Goal: Task Accomplishment & Management: Use online tool/utility

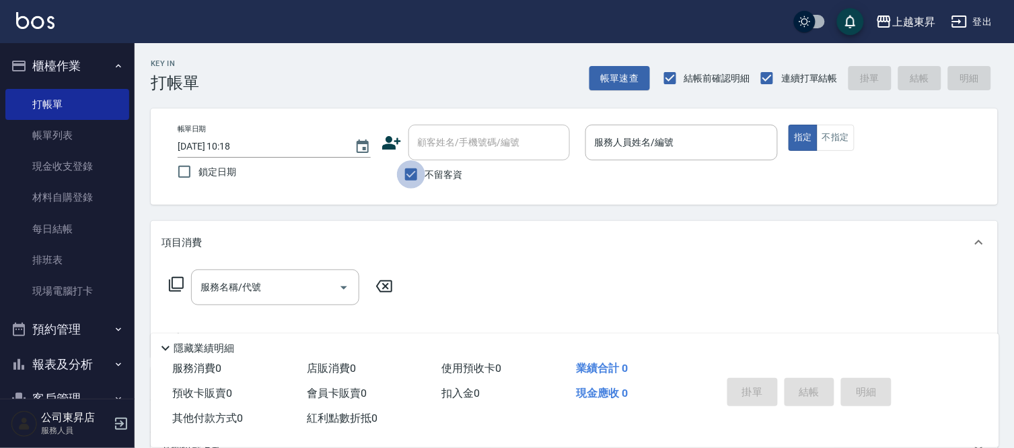
click at [407, 175] on input "不留客資" at bounding box center [411, 174] width 28 height 28
checkbox input "false"
click at [431, 150] on input "顧客姓名/手機號碼/編號" at bounding box center [479, 143] width 129 height 24
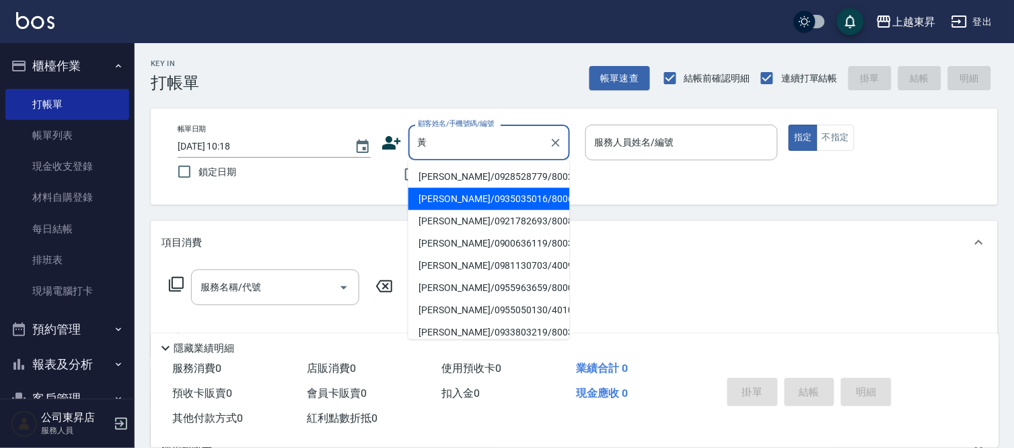
click at [465, 197] on li "[PERSON_NAME]/0935035016/80067" at bounding box center [490, 199] width 162 height 22
type input "[PERSON_NAME]/0935035016/80067"
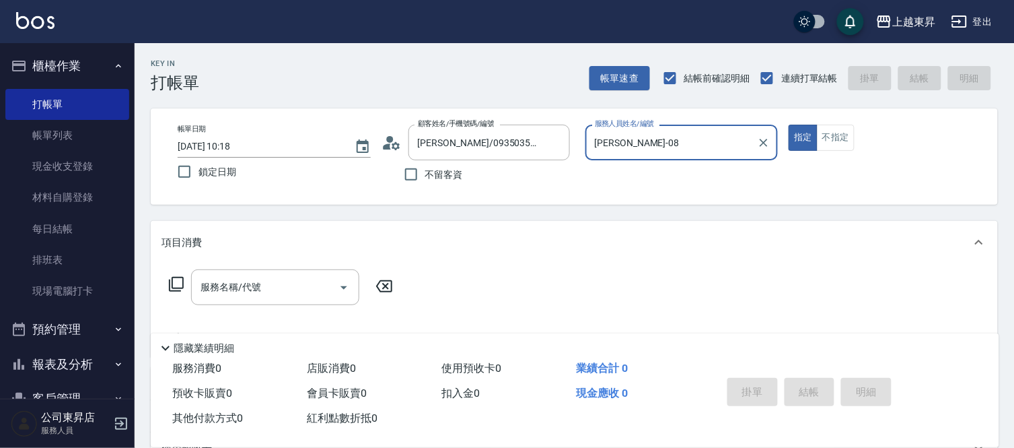
type input "[PERSON_NAME]-08"
click at [302, 283] on input "服務名稱/代號" at bounding box center [265, 287] width 136 height 24
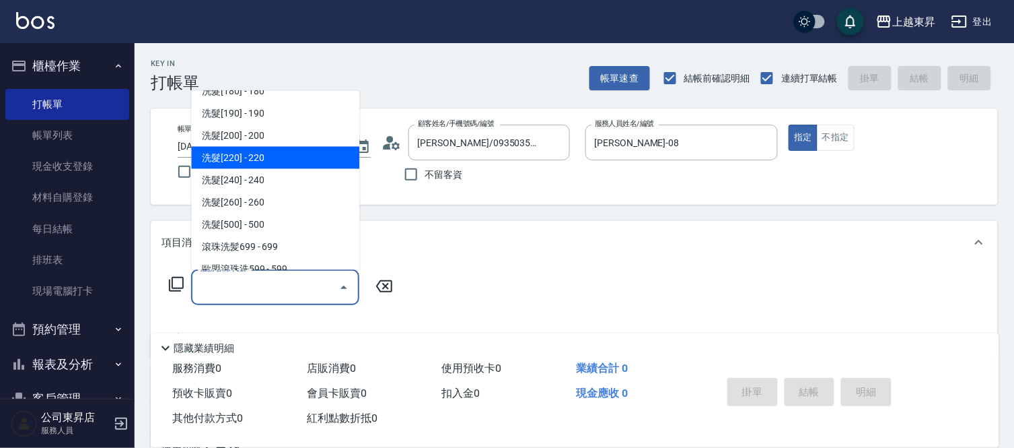
scroll to position [299, 0]
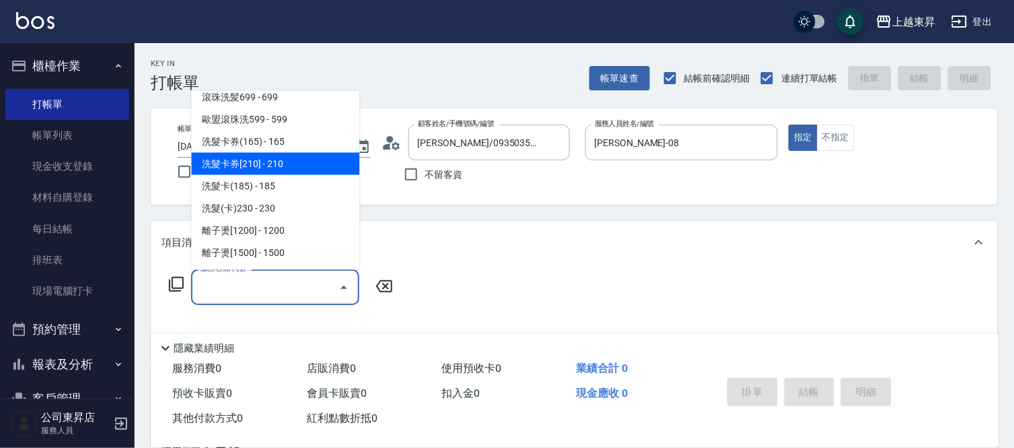
click at [265, 156] on span "洗髮卡券[210] - 210" at bounding box center [275, 164] width 168 height 22
type input "洗髮卡券[210](222)"
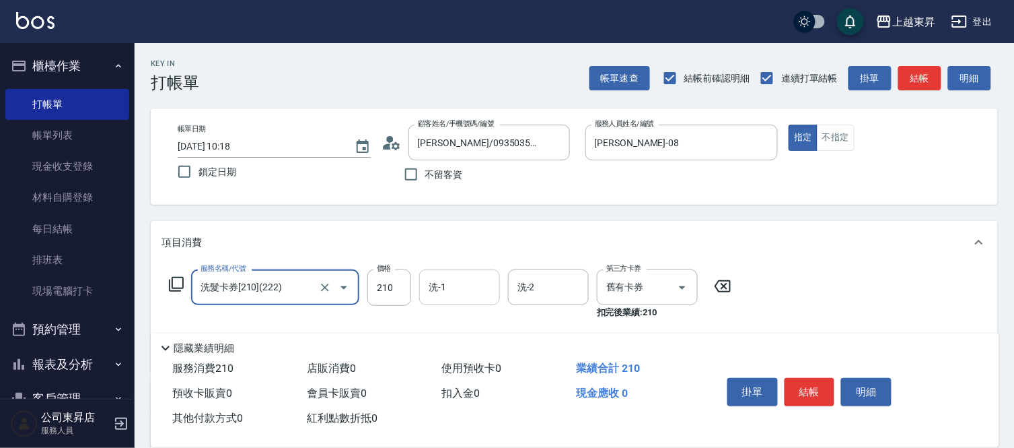
click at [464, 291] on input "洗-1" at bounding box center [459, 287] width 69 height 24
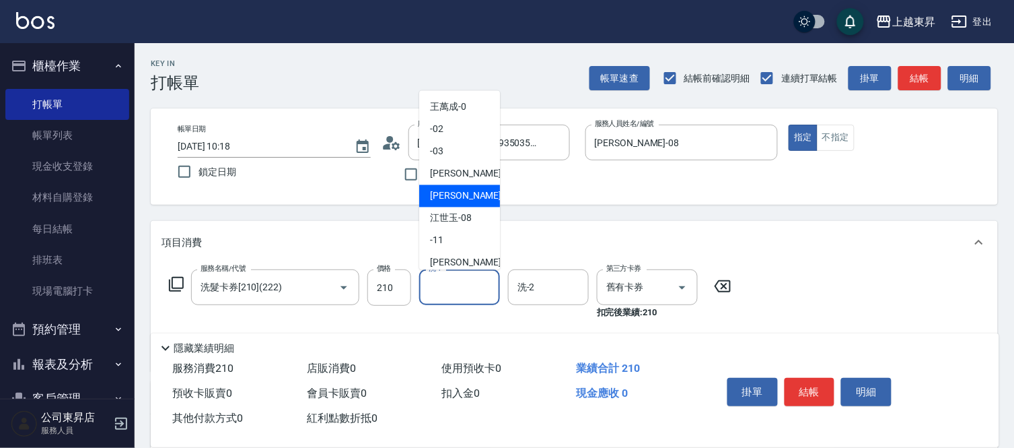
scroll to position [149, 0]
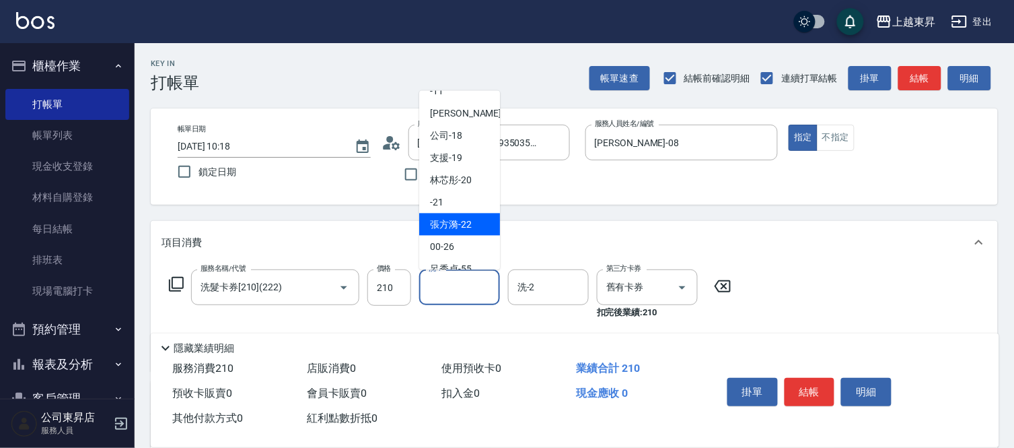
click at [462, 217] on span "張方漪 -22" at bounding box center [451, 224] width 42 height 14
type input "張方漪-22"
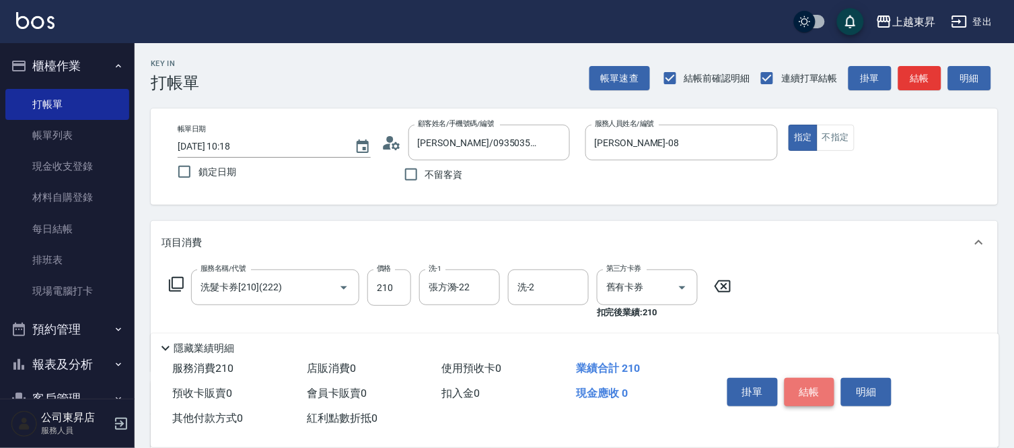
click at [825, 392] on button "結帳" at bounding box center [810, 392] width 50 height 28
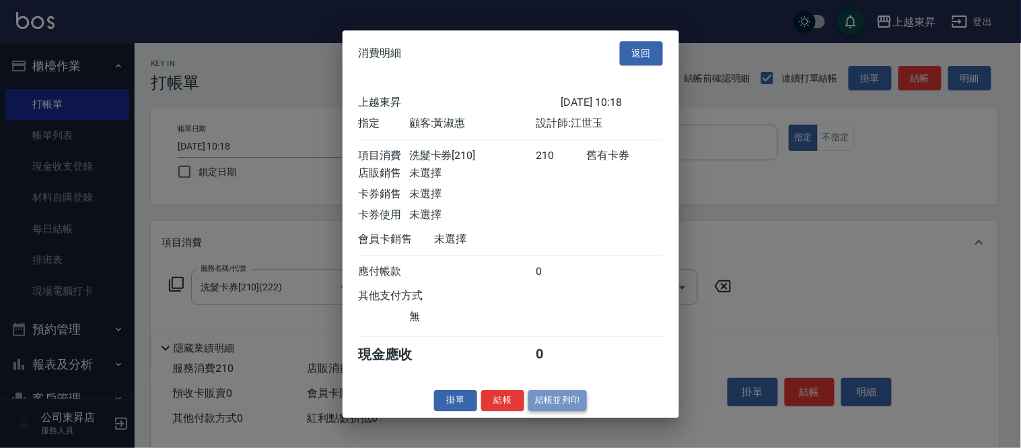
click at [581, 409] on button "結帳並列印" at bounding box center [557, 400] width 59 height 21
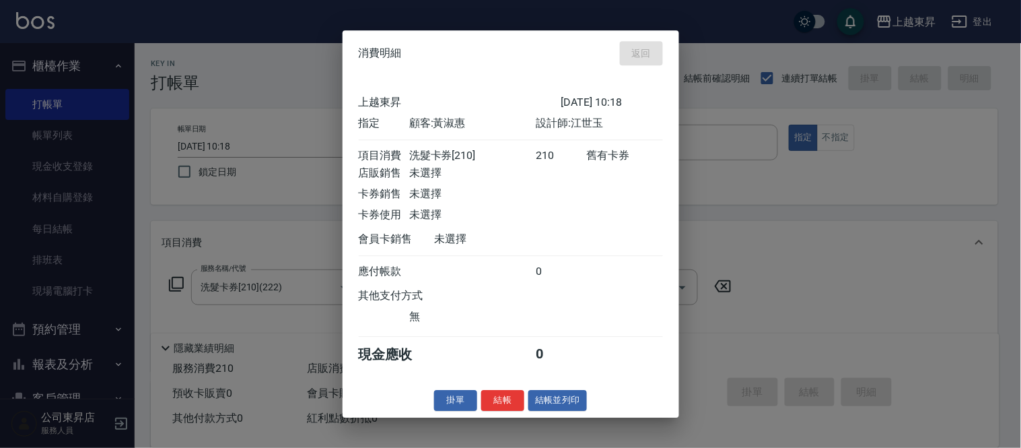
type input "[DATE] 11:26"
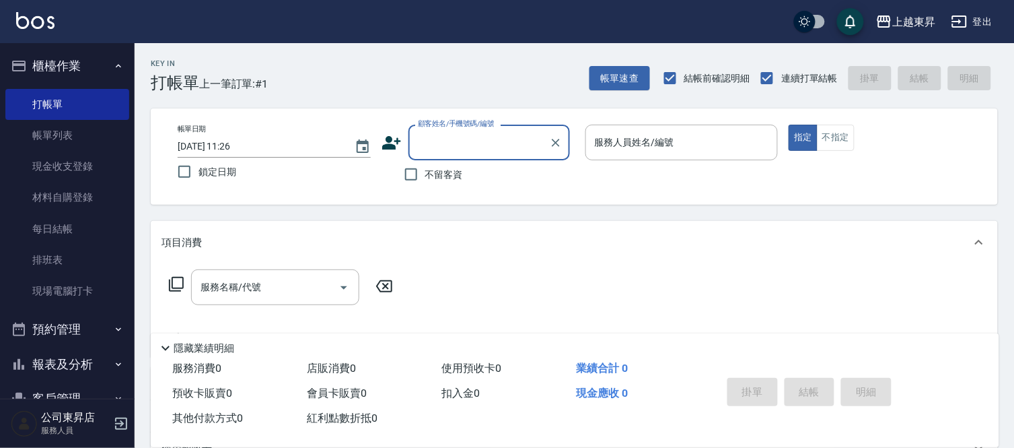
click at [440, 138] on input "顧客姓名/手機號碼/編號" at bounding box center [479, 143] width 129 height 24
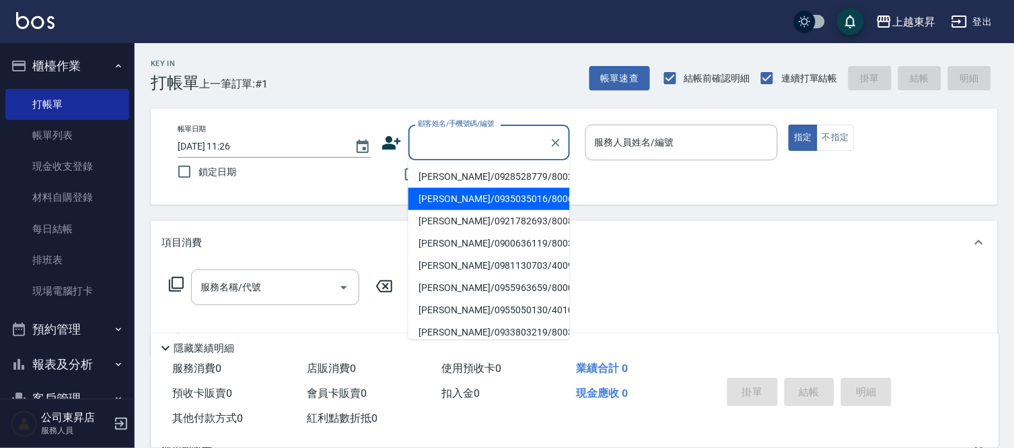
click at [441, 197] on li "[PERSON_NAME]/0935035016/80067" at bounding box center [490, 199] width 162 height 22
type input "[PERSON_NAME]/0935035016/80067"
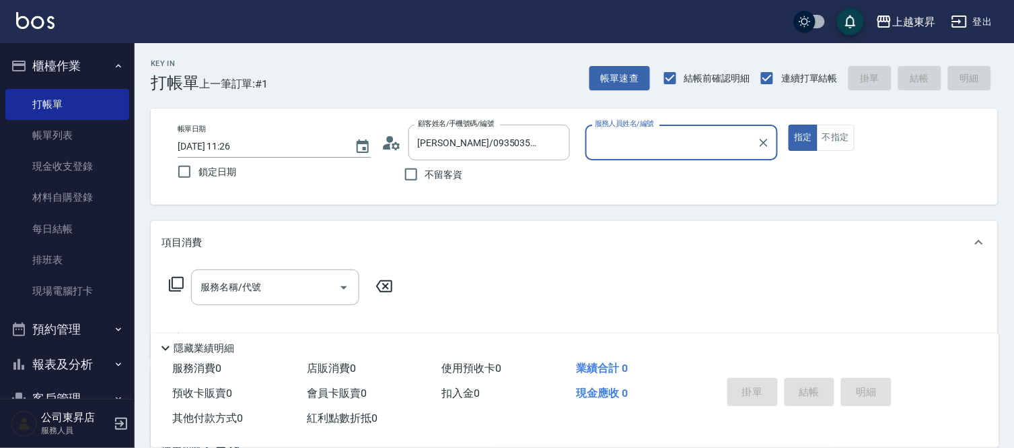
type input "[PERSON_NAME]-08"
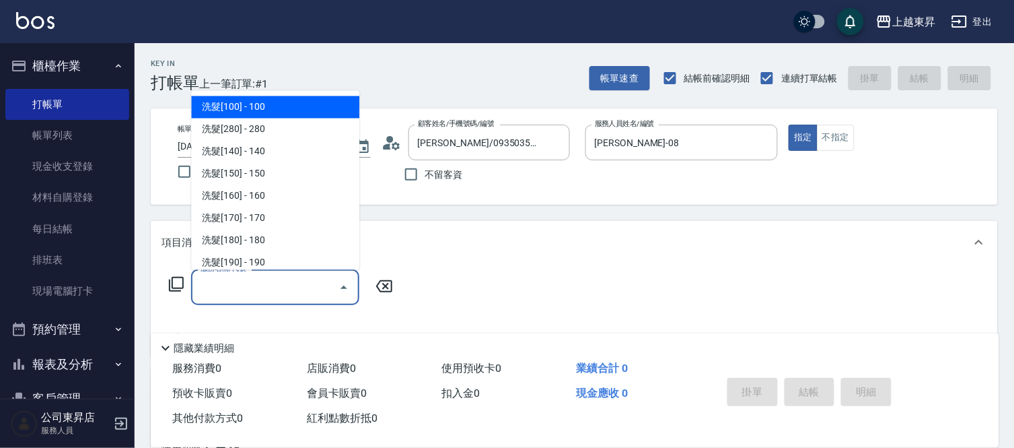
click at [260, 287] on input "服務名稱/代號" at bounding box center [265, 287] width 136 height 24
click at [273, 111] on span "洗髮[100] - 100" at bounding box center [275, 107] width 168 height 22
type input "洗髮[100](201)"
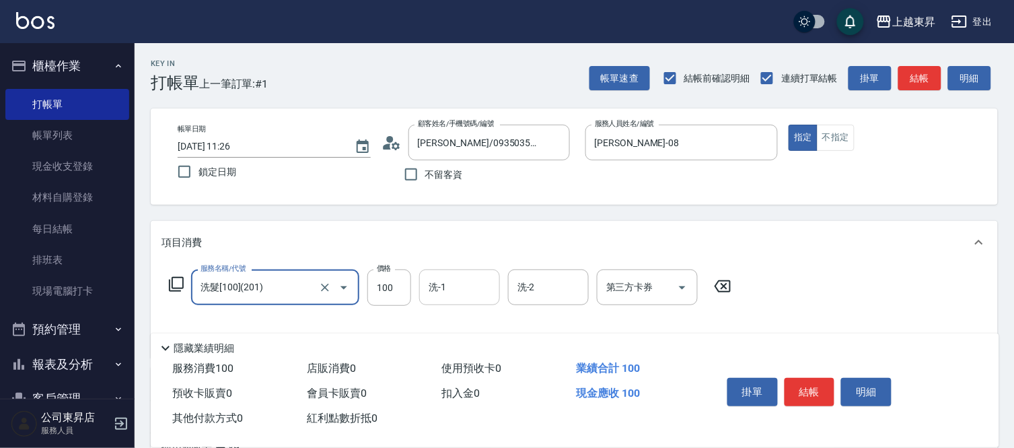
click at [461, 298] on input "洗-1" at bounding box center [459, 287] width 69 height 24
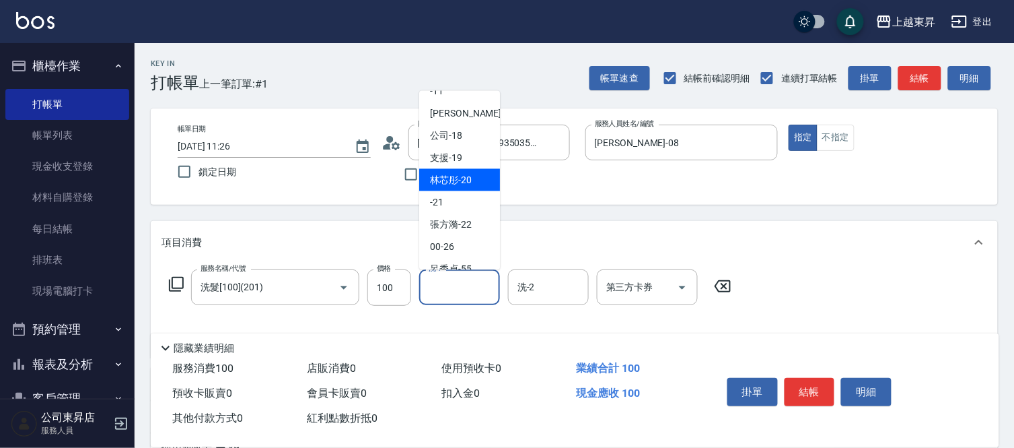
click at [454, 182] on span "林芯彤 -20" at bounding box center [451, 180] width 42 height 14
type input "林芯彤-20"
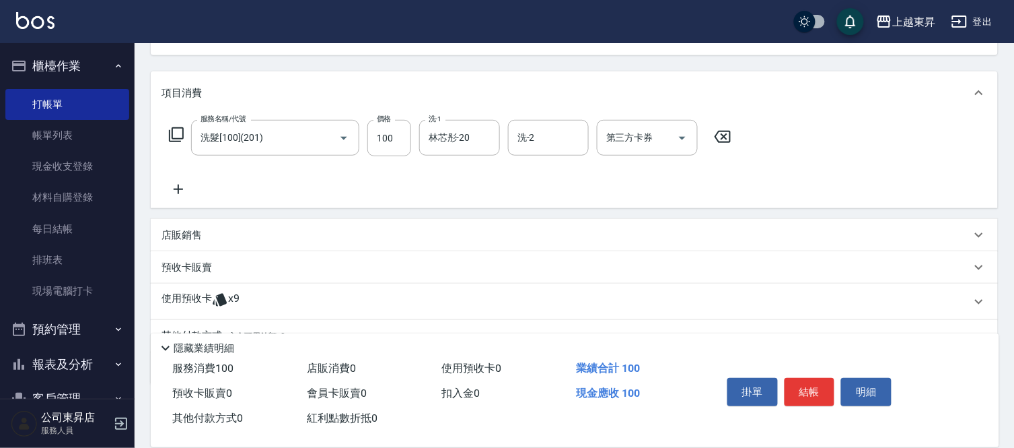
click at [173, 186] on icon at bounding box center [179, 189] width 34 height 16
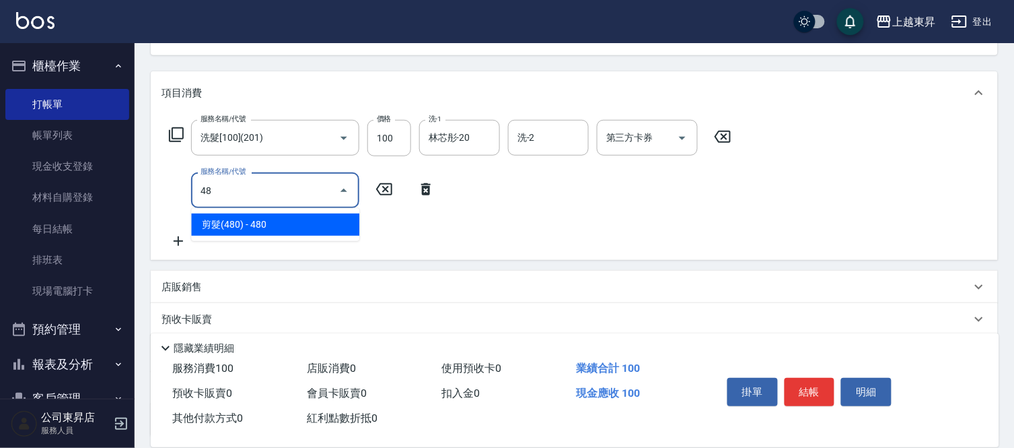
click at [223, 223] on span "剪髮(480) - 480" at bounding box center [275, 224] width 168 height 22
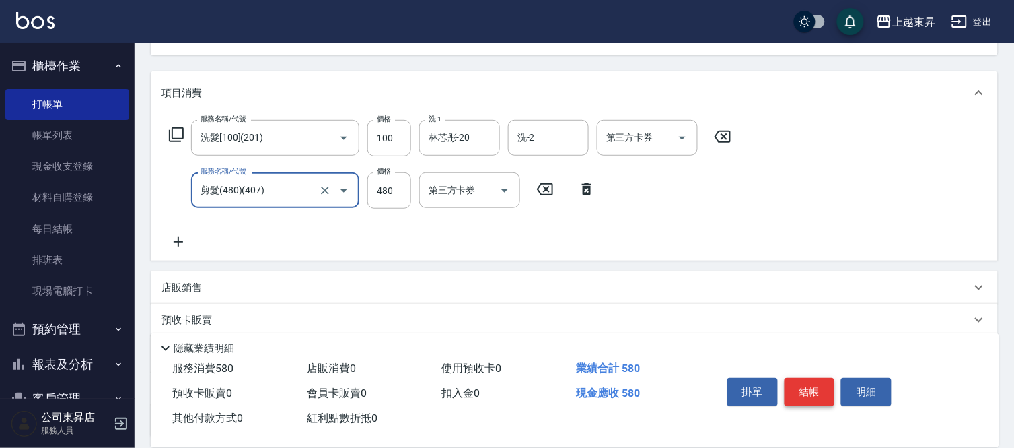
type input "剪髮(480)(407)"
click at [793, 378] on button "結帳" at bounding box center [810, 392] width 50 height 28
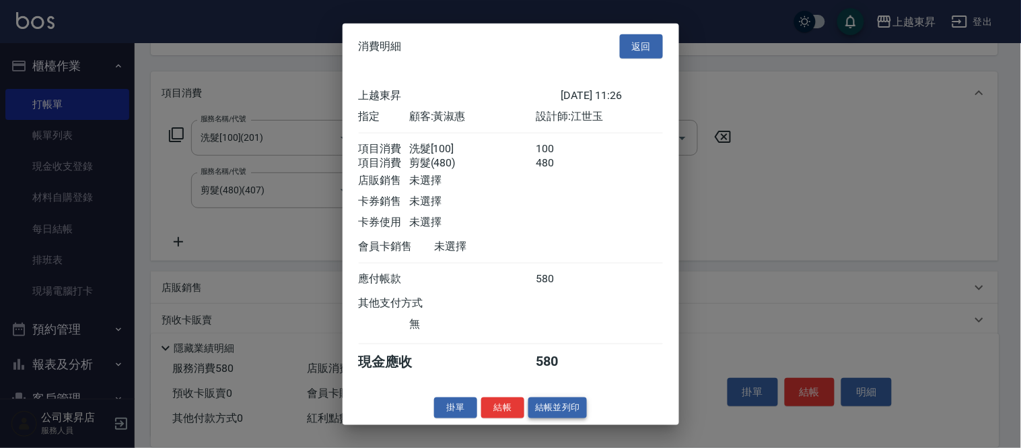
click at [570, 416] on button "結帳並列印" at bounding box center [557, 407] width 59 height 21
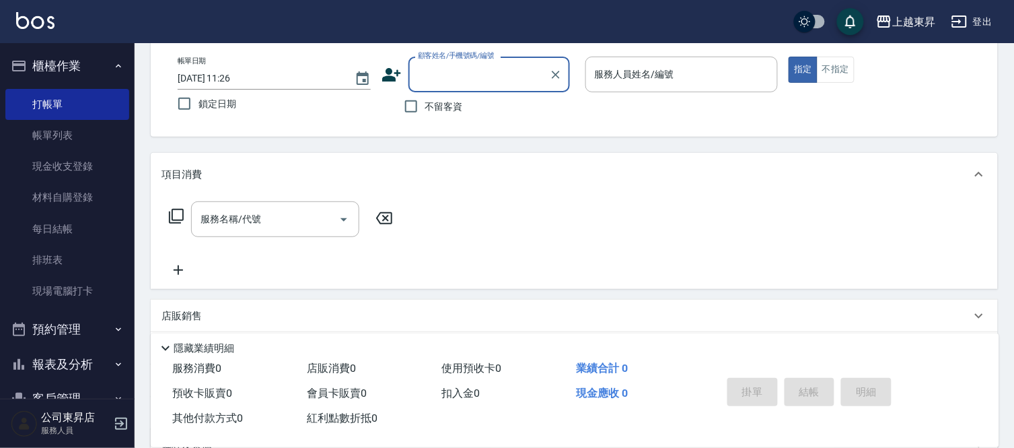
scroll to position [0, 0]
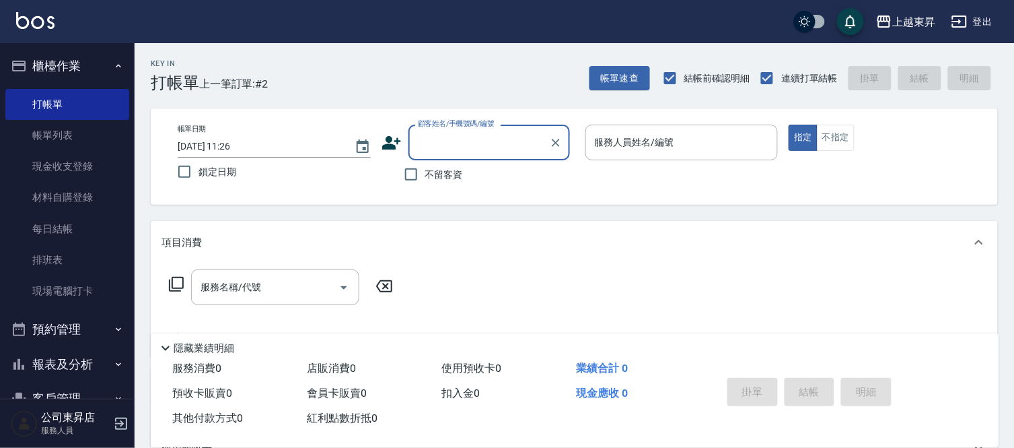
click at [454, 138] on input "顧客姓名/手機號碼/編號" at bounding box center [479, 143] width 129 height 24
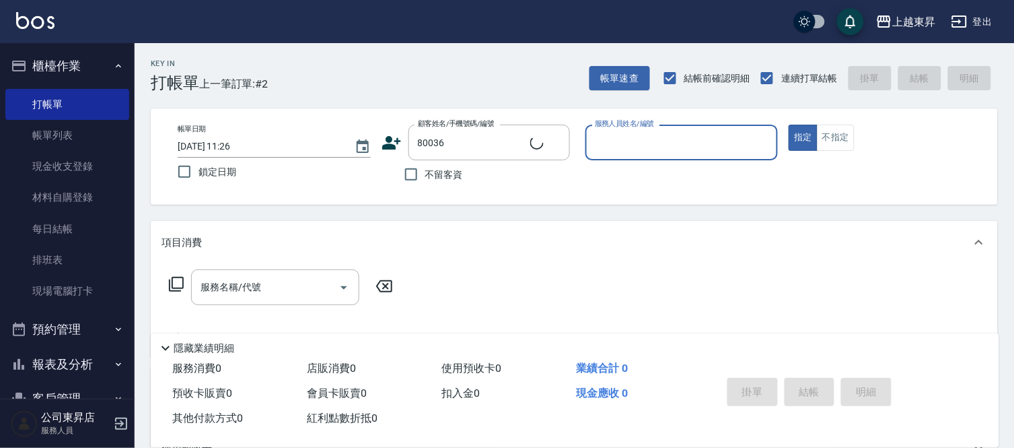
type input "[PERSON_NAME]/0932038994/80036"
type input "[PERSON_NAME]-08"
click at [265, 286] on input "服務名稱/代號" at bounding box center [265, 287] width 136 height 24
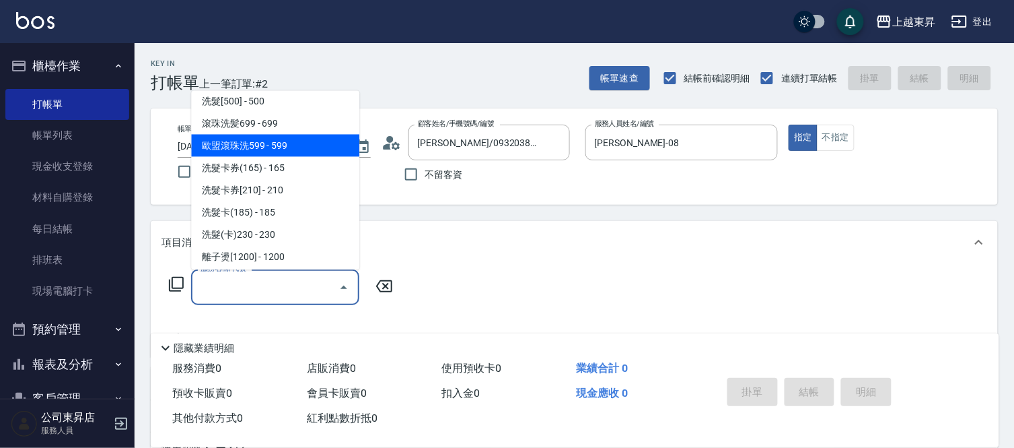
scroll to position [299, 0]
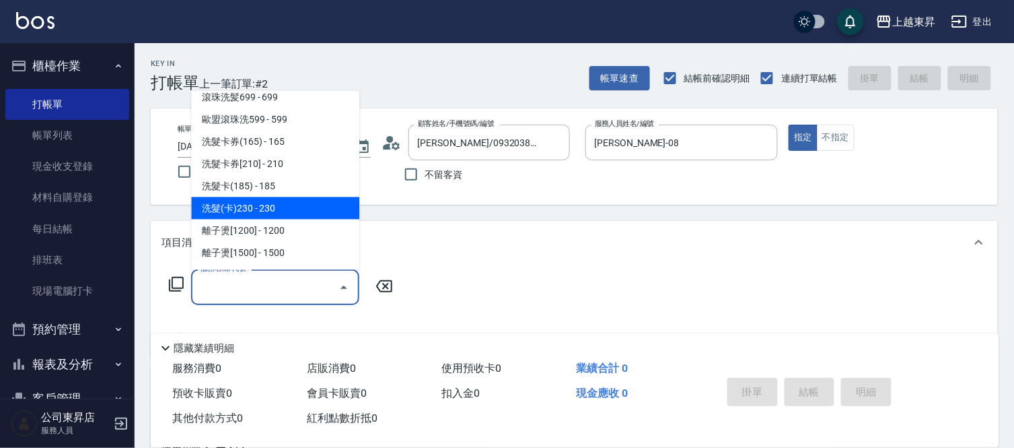
click at [279, 209] on span "洗髮(卡)230 - 230" at bounding box center [275, 208] width 168 height 22
type input "洗髮(卡)230(224)"
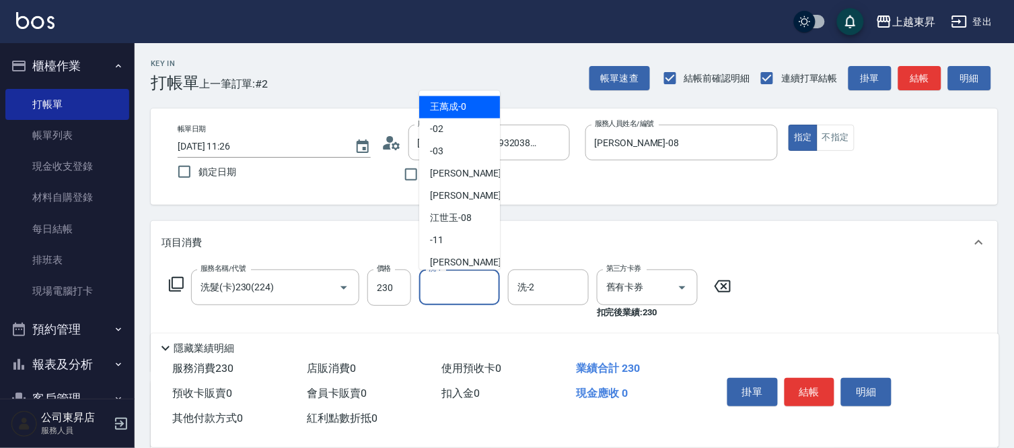
click at [451, 284] on input "洗-1" at bounding box center [459, 287] width 69 height 24
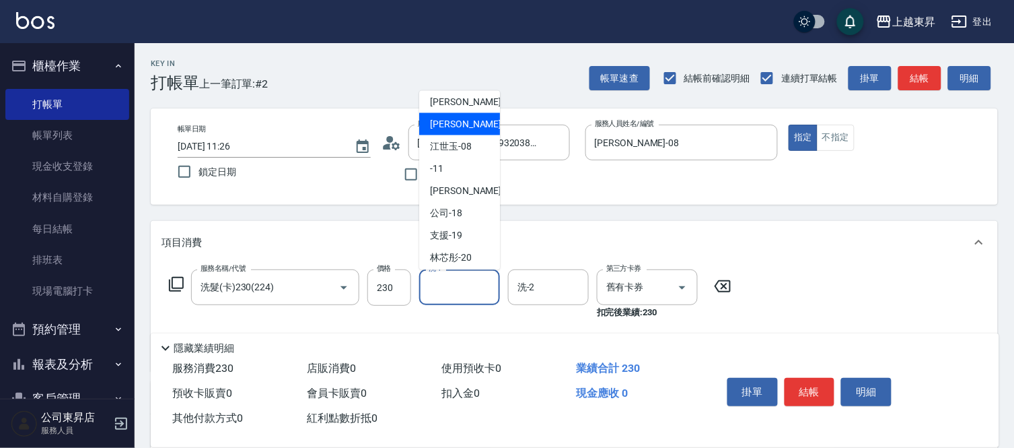
scroll to position [149, 0]
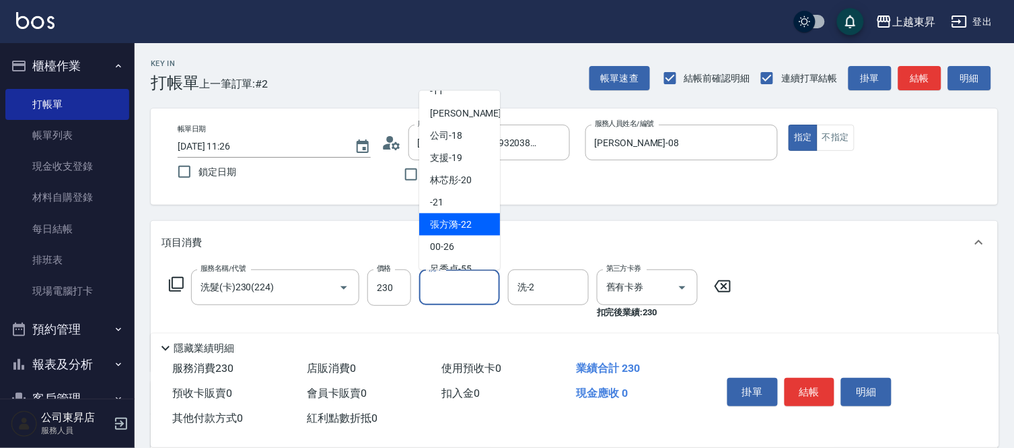
click at [456, 219] on span "張方漪 -22" at bounding box center [451, 224] width 42 height 14
type input "張方漪-22"
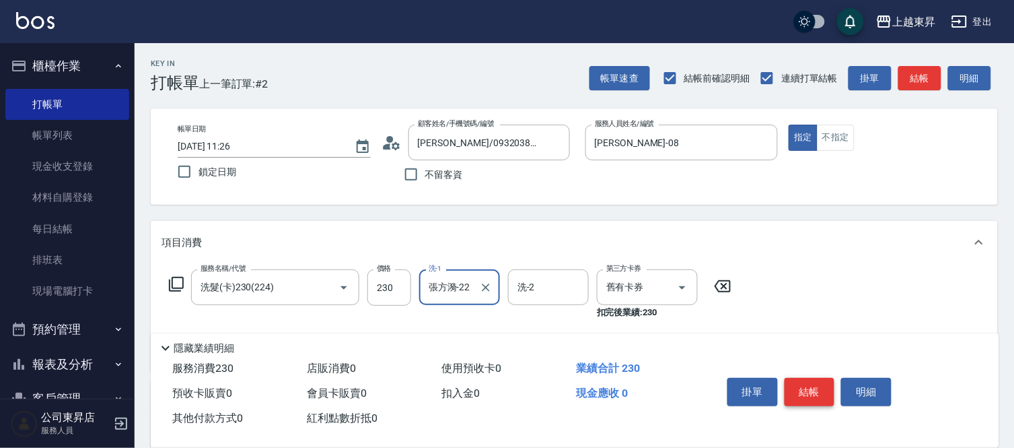
click at [808, 384] on button "結帳" at bounding box center [810, 392] width 50 height 28
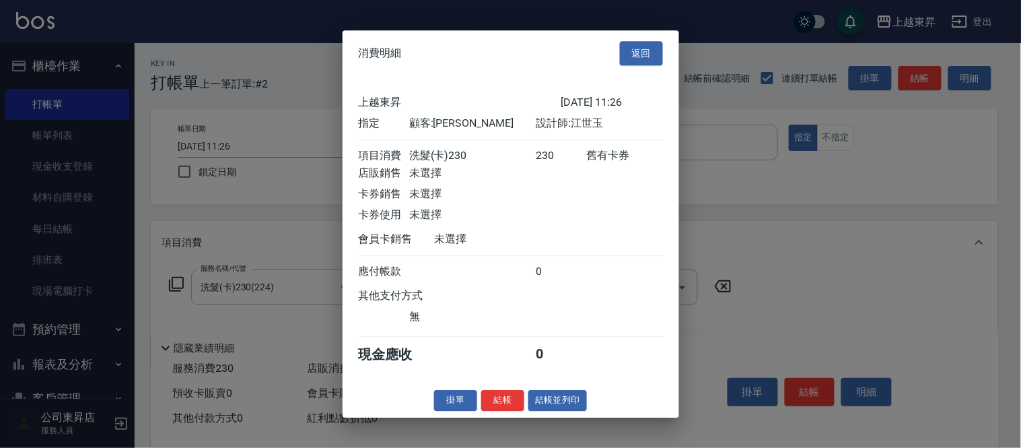
click at [555, 411] on button "結帳並列印" at bounding box center [557, 400] width 59 height 21
